Goal: Check status: Check status

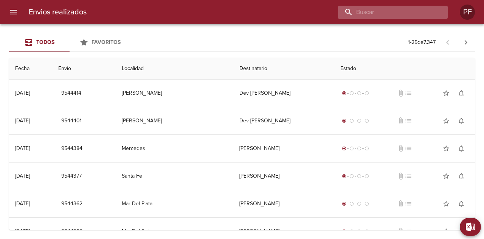
click at [422, 11] on input "buscar" at bounding box center [386, 12] width 97 height 13
paste input "15576447"
type input "15576447"
drag, startPoint x: 405, startPoint y: 10, endPoint x: 291, endPoint y: 26, distance: 114.6
click at [291, 0] on div "Envios realizados 15576447 PF Exportar a Excel Desde Hasta Descargar Exportar T…" at bounding box center [242, 0] width 484 height 0
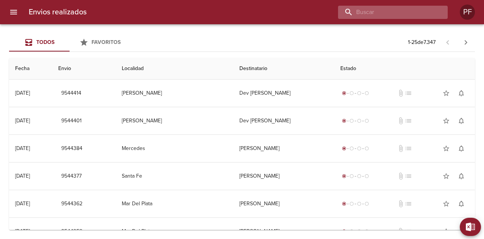
click at [398, 10] on input "buscar" at bounding box center [386, 12] width 97 height 13
paste input "[PERSON_NAME]"
type input "[PERSON_NAME]"
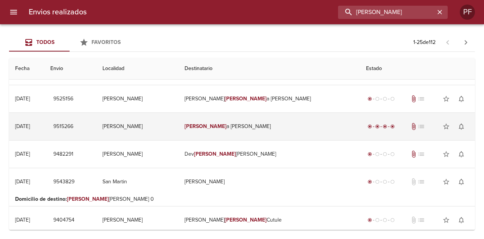
scroll to position [38, 0]
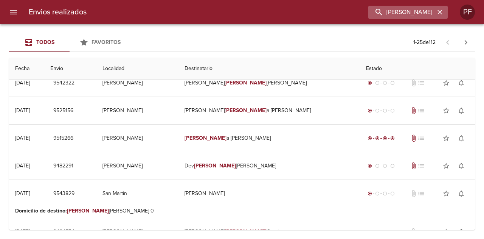
click at [440, 12] on icon "button" at bounding box center [440, 12] width 8 height 8
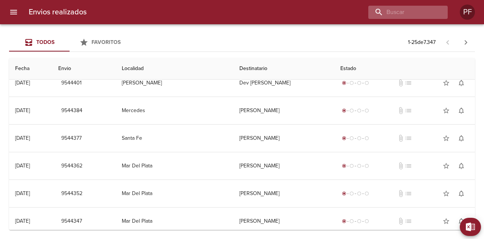
scroll to position [0, 0]
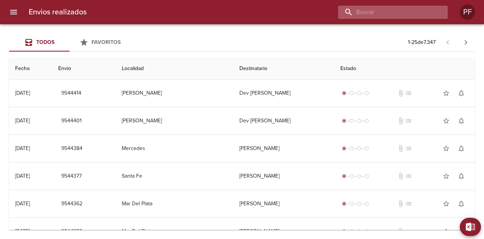
click at [402, 12] on input "buscar" at bounding box center [386, 12] width 97 height 13
paste input "[PERSON_NAME]"
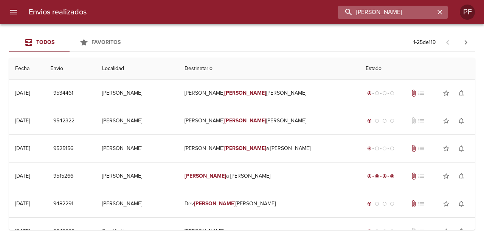
drag, startPoint x: 413, startPoint y: 12, endPoint x: 397, endPoint y: 12, distance: 16.3
click at [397, 12] on input "[PERSON_NAME]" at bounding box center [386, 12] width 97 height 13
type input "[PERSON_NAME]"
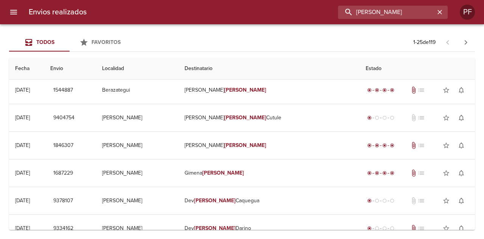
scroll to position [18, 0]
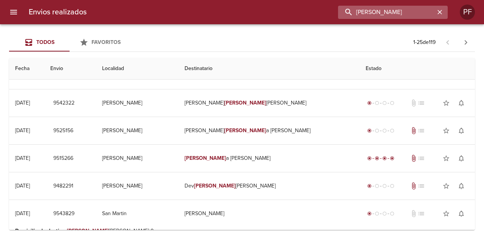
click at [350, 14] on input "[PERSON_NAME]" at bounding box center [386, 12] width 97 height 13
click at [350, 12] on input "[PERSON_NAME]" at bounding box center [386, 12] width 97 height 13
click at [440, 11] on icon "button" at bounding box center [440, 12] width 8 height 8
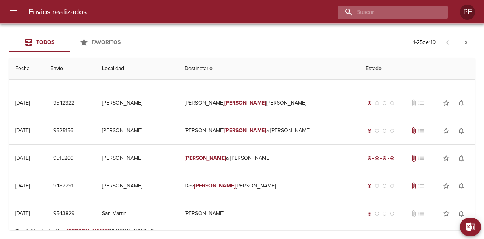
click at [418, 11] on input "buscar" at bounding box center [386, 12] width 97 height 13
paste input "[PERSON_NAME]"
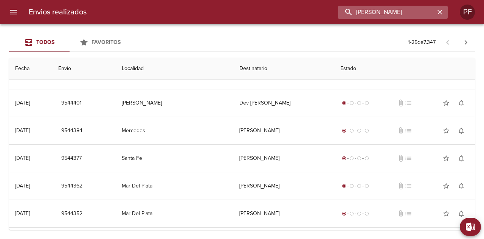
scroll to position [0, 0]
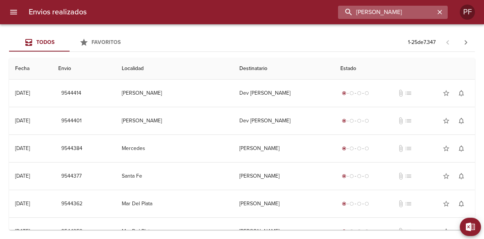
type input "[PERSON_NAME]"
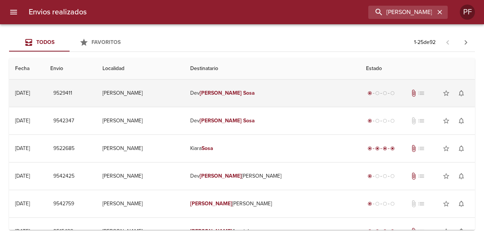
click at [242, 92] on em "[PERSON_NAME]" at bounding box center [221, 93] width 42 height 6
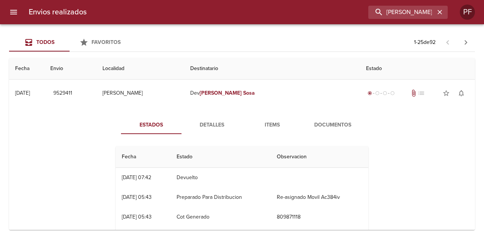
click at [261, 124] on span "Items" at bounding box center [272, 124] width 51 height 9
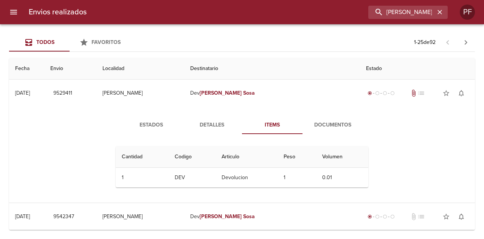
click at [222, 177] on td "Devolucion" at bounding box center [247, 178] width 62 height 20
click at [319, 125] on span "Documentos" at bounding box center [332, 124] width 51 height 9
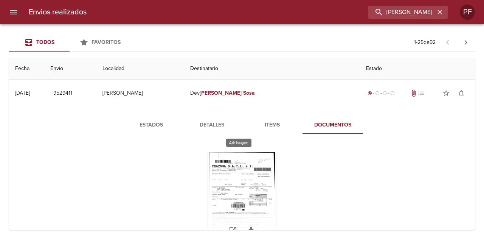
click at [258, 192] on div "Tabla de envíos del cliente" at bounding box center [242, 199] width 68 height 95
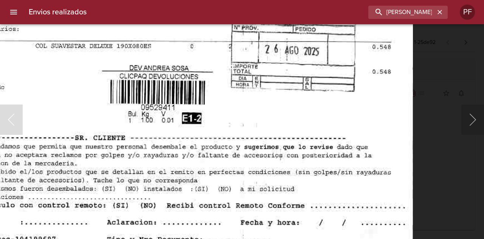
click at [317, 154] on img "Lightbox" at bounding box center [184, 48] width 457 height 659
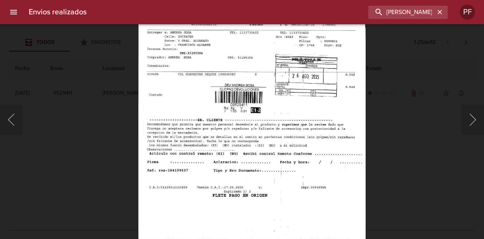
click at [297, 127] on img "Lightbox" at bounding box center [251, 75] width 227 height 328
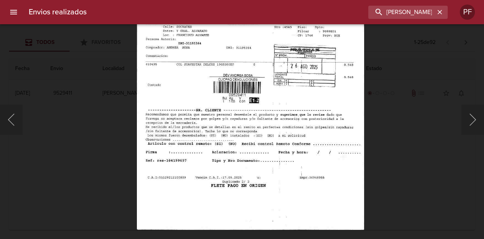
click at [300, 168] on img "Lightbox" at bounding box center [250, 66] width 227 height 328
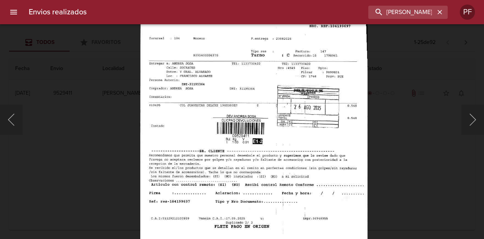
drag, startPoint x: 433, startPoint y: 129, endPoint x: 404, endPoint y: 133, distance: 29.7
click at [433, 130] on div "Lightbox" at bounding box center [242, 119] width 484 height 239
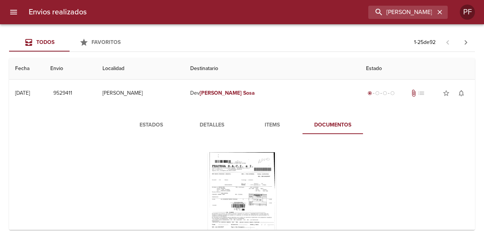
scroll to position [151, 0]
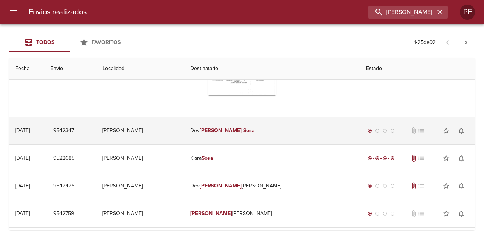
click at [143, 127] on td "[PERSON_NAME]" at bounding box center [140, 130] width 88 height 27
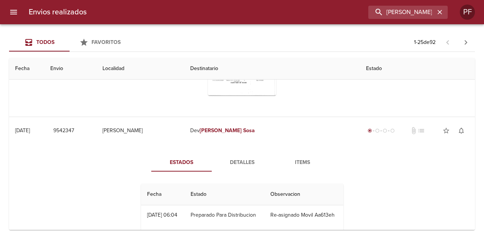
scroll to position [227, 0]
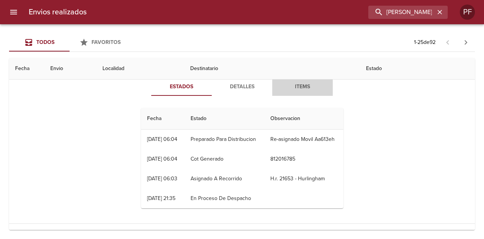
click at [299, 90] on span "Items" at bounding box center [302, 86] width 51 height 9
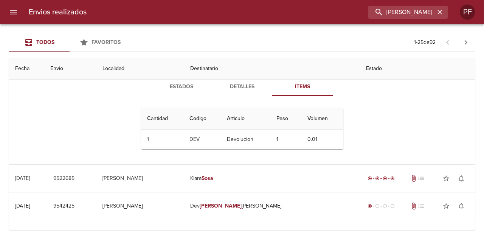
click at [245, 140] on td "Devolucion" at bounding box center [246, 139] width 50 height 20
click at [243, 87] on span "Detalles" at bounding box center [241, 86] width 51 height 9
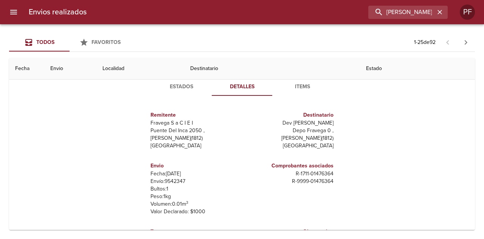
scroll to position [189, 0]
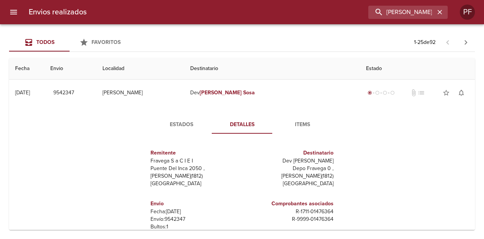
click at [183, 119] on button "Estados" at bounding box center [181, 124] width 61 height 18
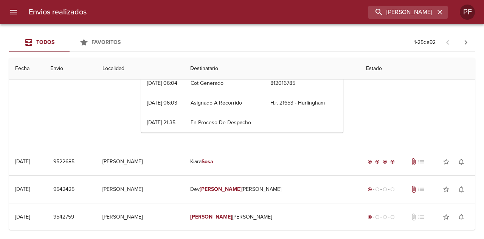
scroll to position [151, 0]
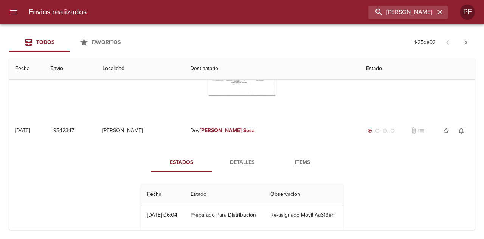
click at [236, 159] on span "Detalles" at bounding box center [241, 162] width 51 height 9
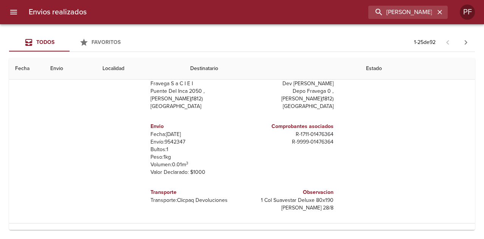
scroll to position [303, 0]
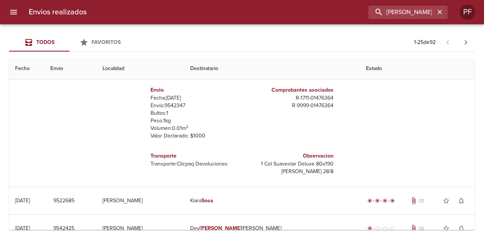
click at [360, 74] on th "Estado" at bounding box center [417, 69] width 115 height 22
click at [360, 67] on th "Estado" at bounding box center [417, 69] width 115 height 22
click at [260, 67] on th "Destinatario" at bounding box center [272, 69] width 176 height 22
click at [234, 68] on th "Destinatario" at bounding box center [272, 69] width 176 height 22
click at [360, 68] on th "Estado" at bounding box center [417, 69] width 115 height 22
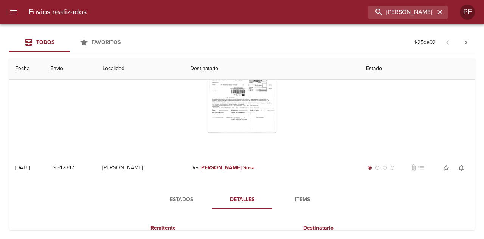
scroll to position [113, 0]
